Goal: Task Accomplishment & Management: Manage account settings

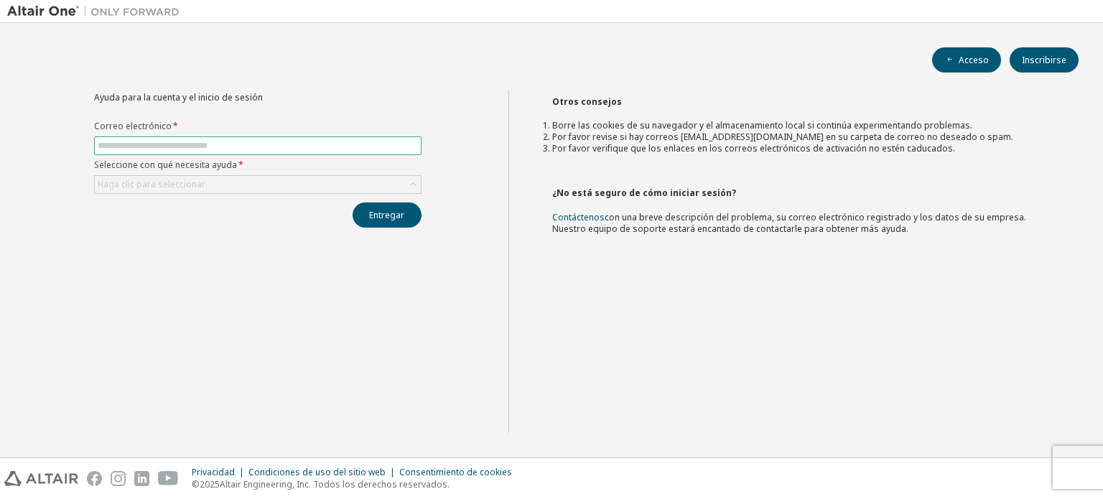
click at [310, 149] on input "text" at bounding box center [258, 145] width 320 height 11
type input "*"
type input "**********"
click at [190, 186] on font "Haga clic para seleccionar" at bounding box center [152, 184] width 108 height 12
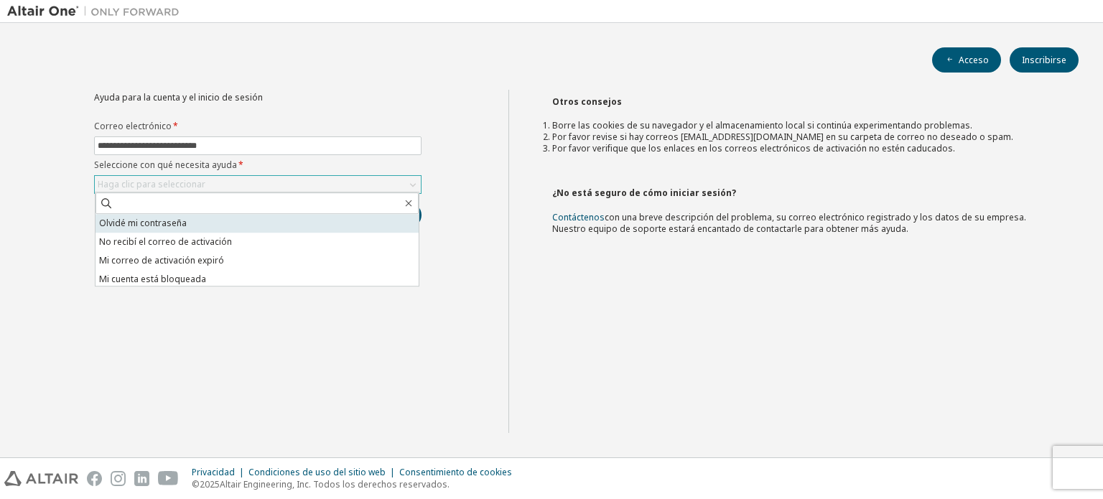
click at [192, 220] on li "Olvidé mi contraseña" at bounding box center [256, 223] width 323 height 19
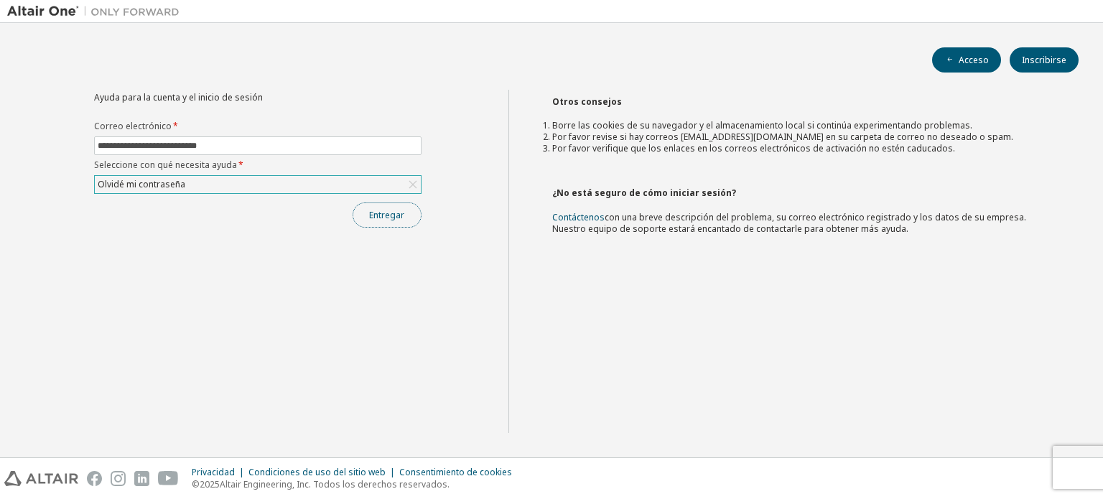
click at [388, 209] on font "Entregar" at bounding box center [386, 215] width 35 height 12
click at [264, 191] on div "Haga clic para seleccionar" at bounding box center [258, 184] width 326 height 17
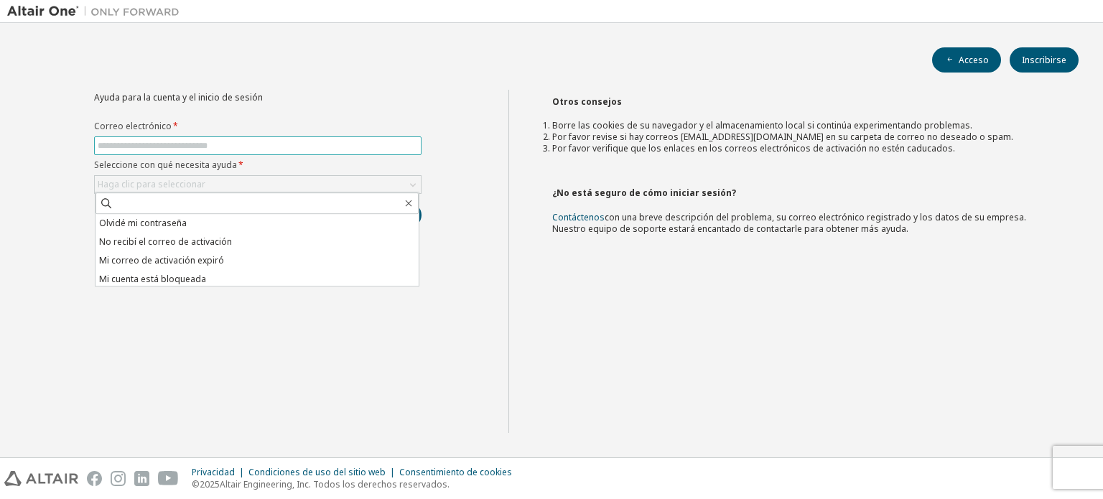
click at [212, 140] on input "text" at bounding box center [258, 145] width 320 height 11
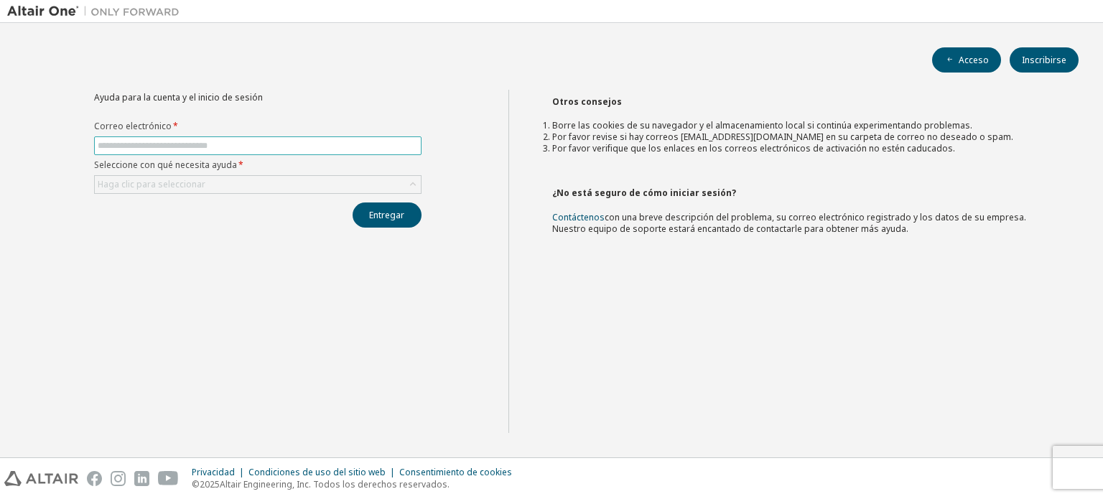
click at [213, 151] on span at bounding box center [257, 145] width 327 height 19
click at [268, 141] on input "text" at bounding box center [258, 145] width 320 height 11
type input "**********"
click at [258, 191] on div "Haga clic para seleccionar" at bounding box center [258, 184] width 326 height 17
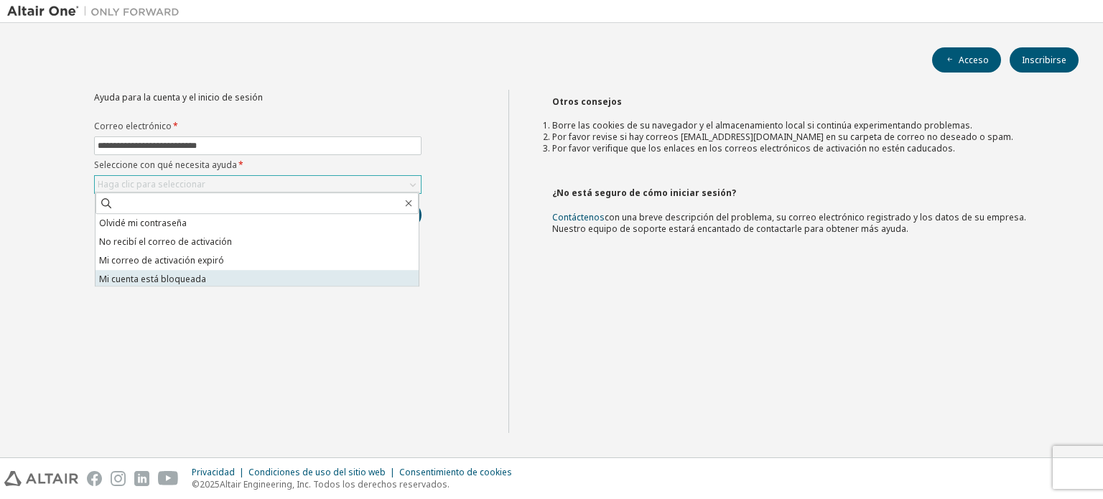
click at [238, 274] on li "Mi cuenta está bloqueada" at bounding box center [256, 279] width 323 height 19
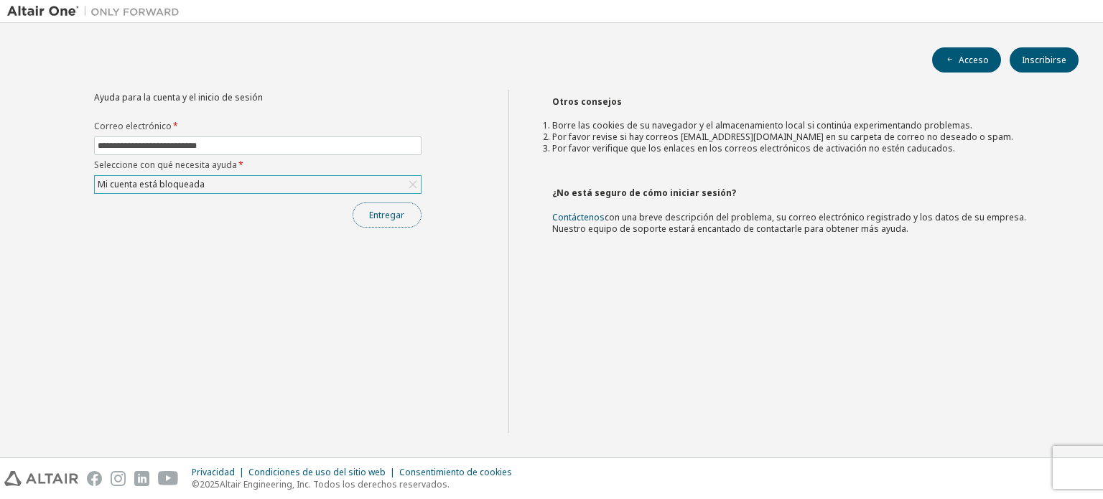
click at [381, 218] on font "Entregar" at bounding box center [386, 215] width 35 height 12
